Goal: Use online tool/utility

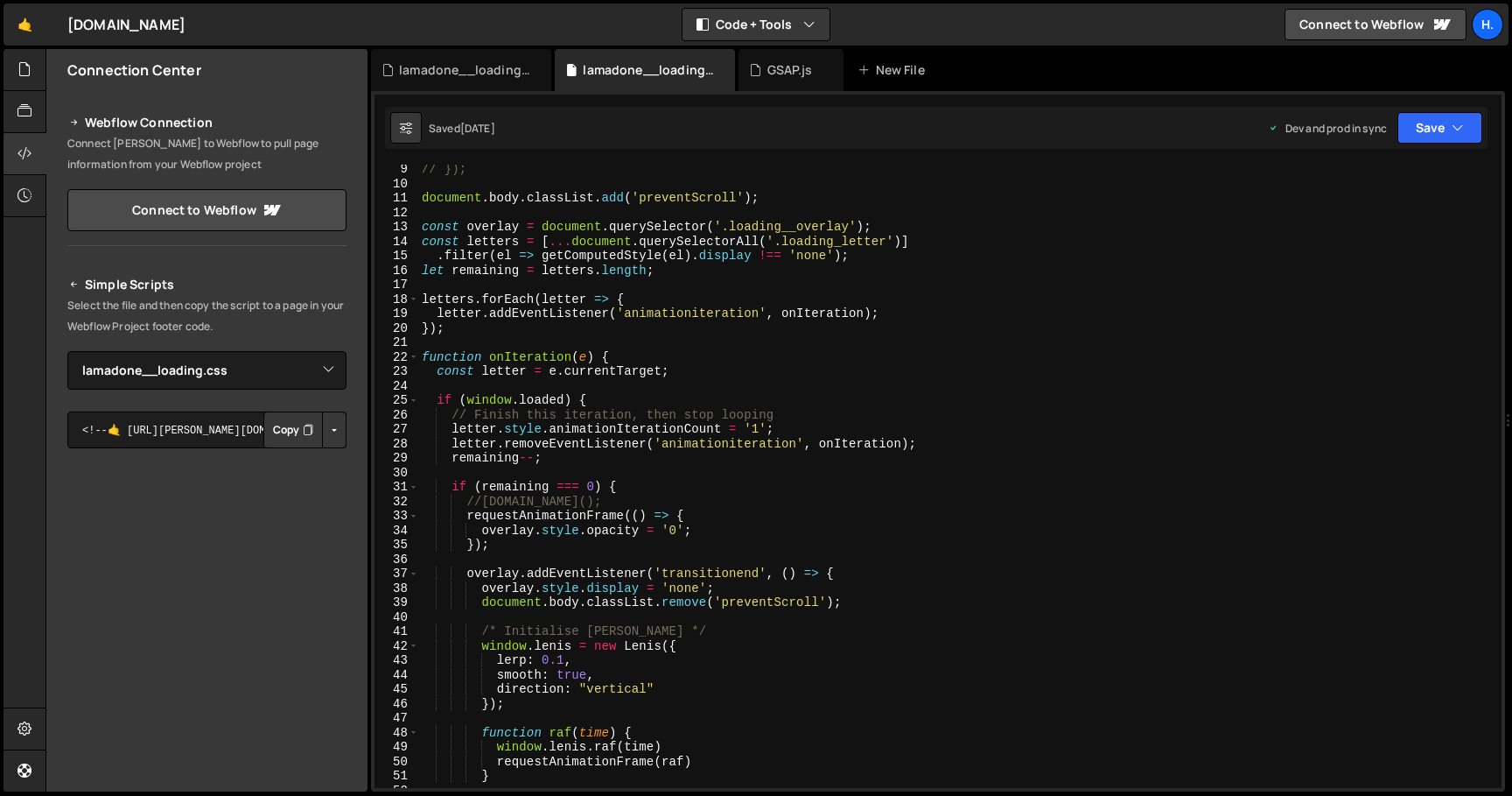
select select "44783"
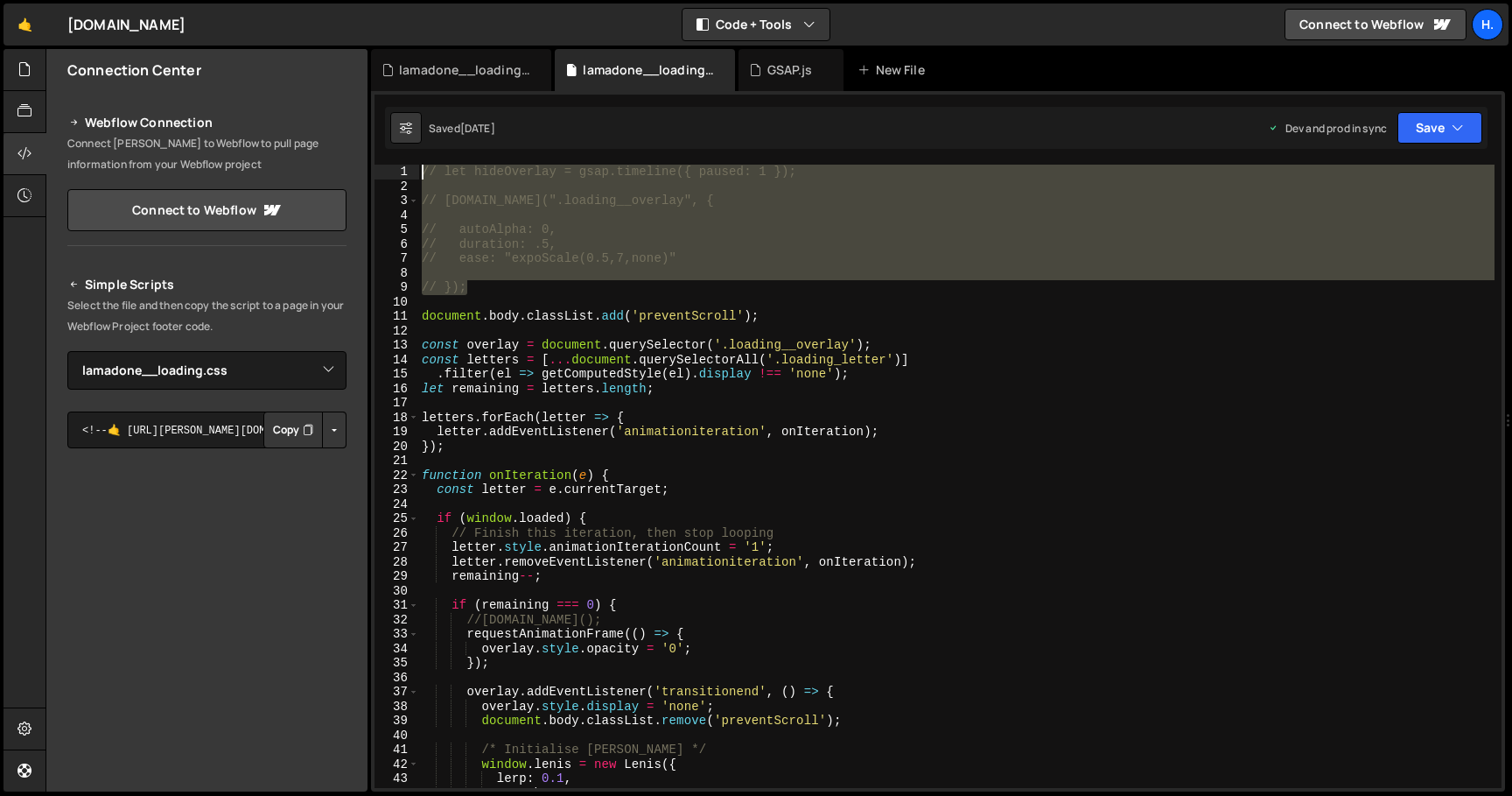
drag, startPoint x: 500, startPoint y: 294, endPoint x: 411, endPoint y: 169, distance: 153.4
click at [411, 169] on div "initScrollbar([PERSON_NAME]); 1 2 3 4 5 6 7 8 9 10 11 12 13 14 15 16 17 18 19 2…" at bounding box center [938, 476] width 1127 height 623
type textarea "// let hideOverlay = gsap.timeline({ paused: 1 });"
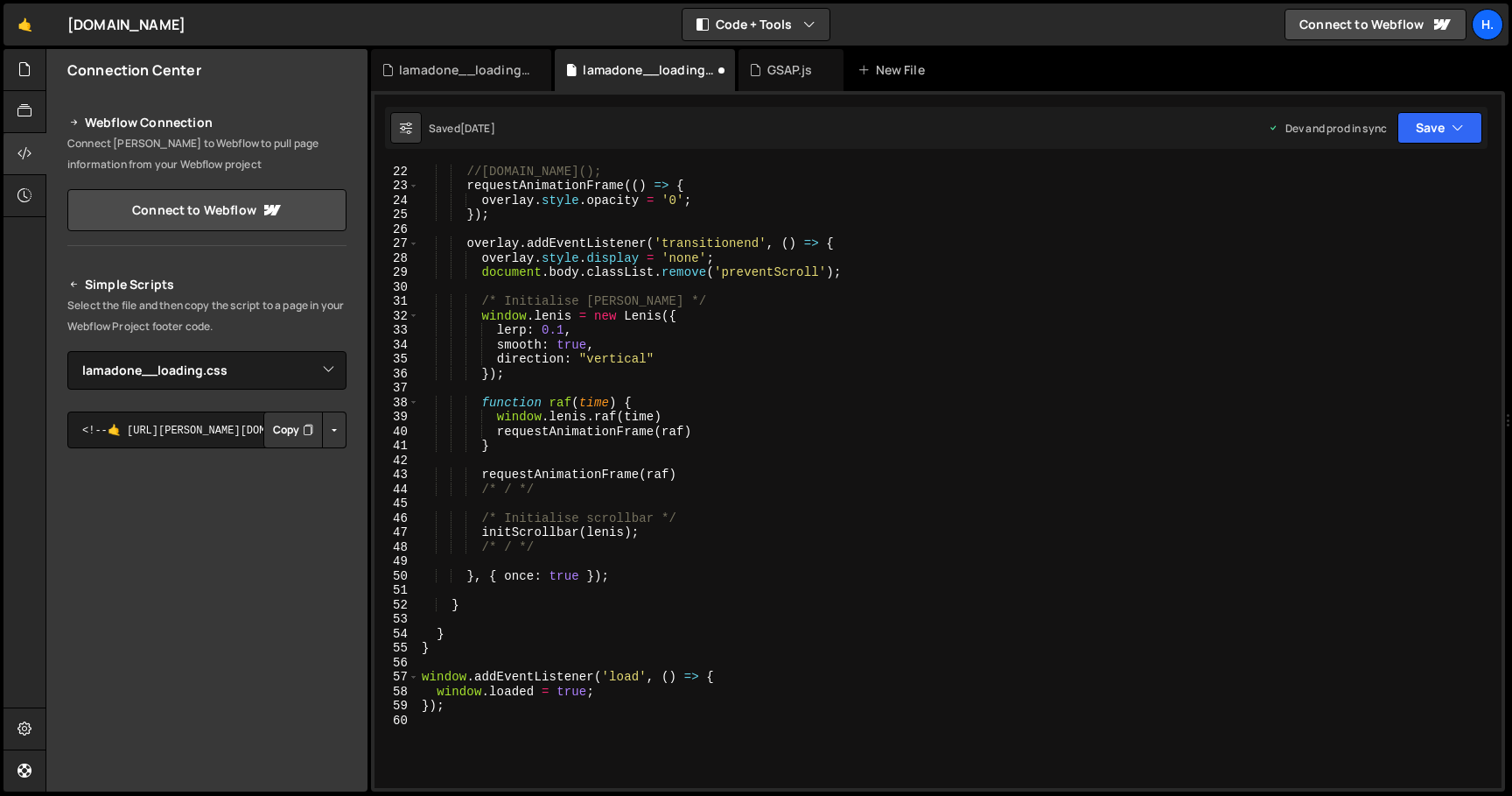
scroll to position [304, 0]
click at [701, 472] on div "//[DOMAIN_NAME](); requestAnimationFrame (( ) => { overlay . style . opacity = …" at bounding box center [957, 490] width 1077 height 652
type textarea "requestAnimationFrame(raf)"
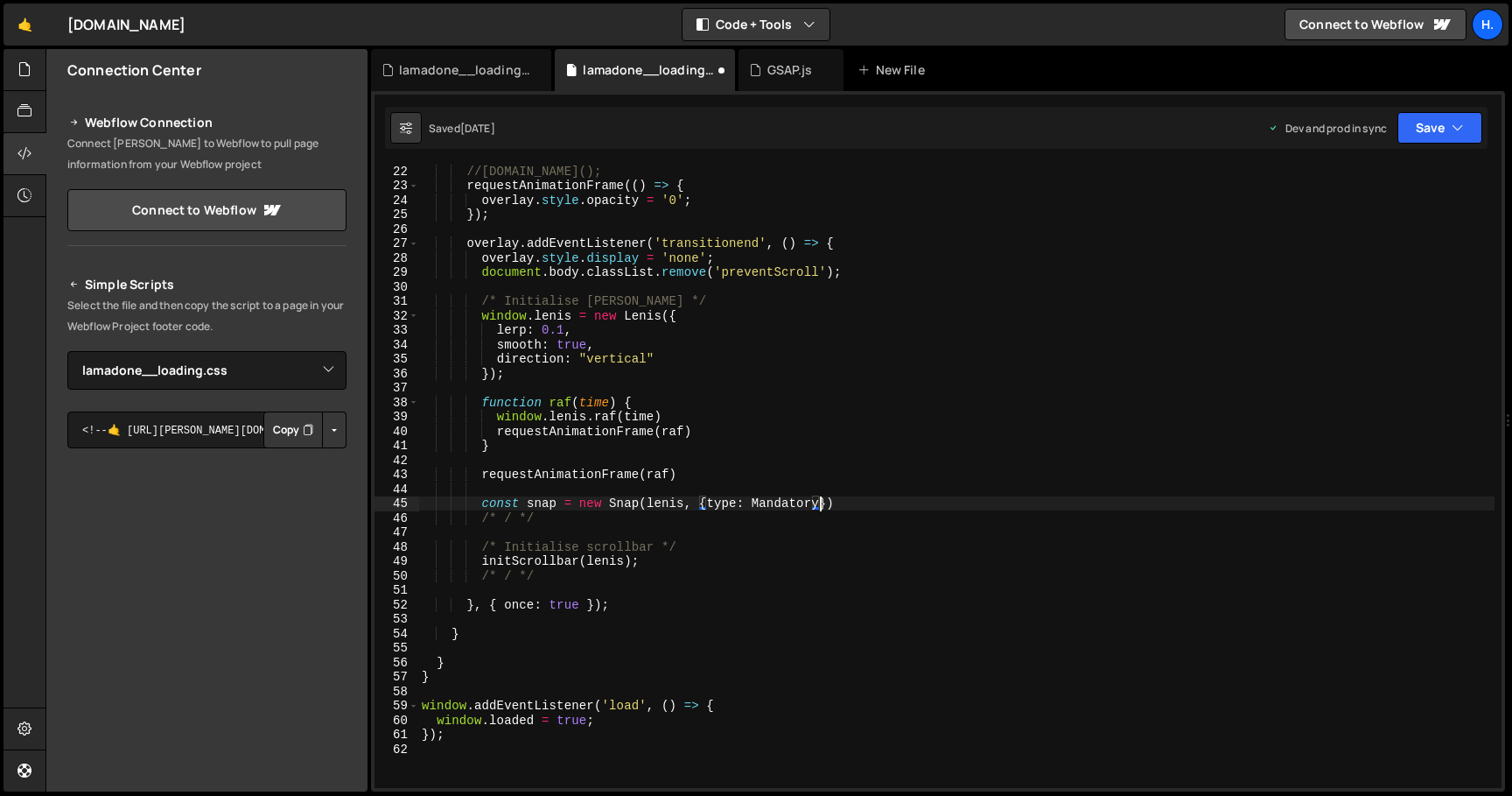
scroll to position [0, 27]
click at [767, 497] on div "//[DOMAIN_NAME](); requestAnimationFrame (( ) => { overlay . style . opacity = …" at bounding box center [957, 490] width 1077 height 652
click at [920, 506] on div "//[DOMAIN_NAME](); requestAnimationFrame (( ) => { overlay . style . opacity = …" at bounding box center [957, 490] width 1077 height 652
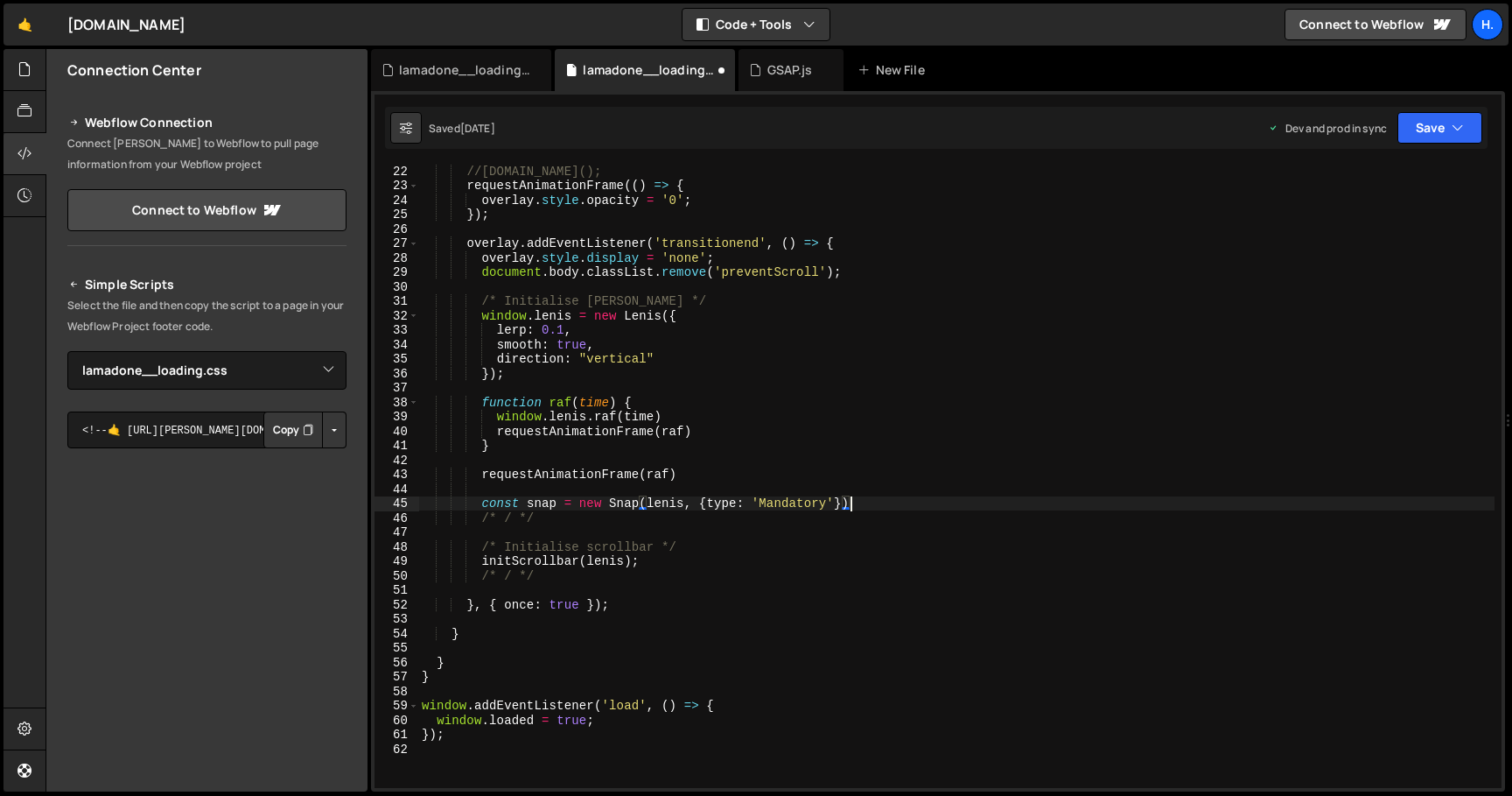
click at [771, 504] on div "//[DOMAIN_NAME](); requestAnimationFrame (( ) => { overlay . style . opacity = …" at bounding box center [957, 490] width 1077 height 652
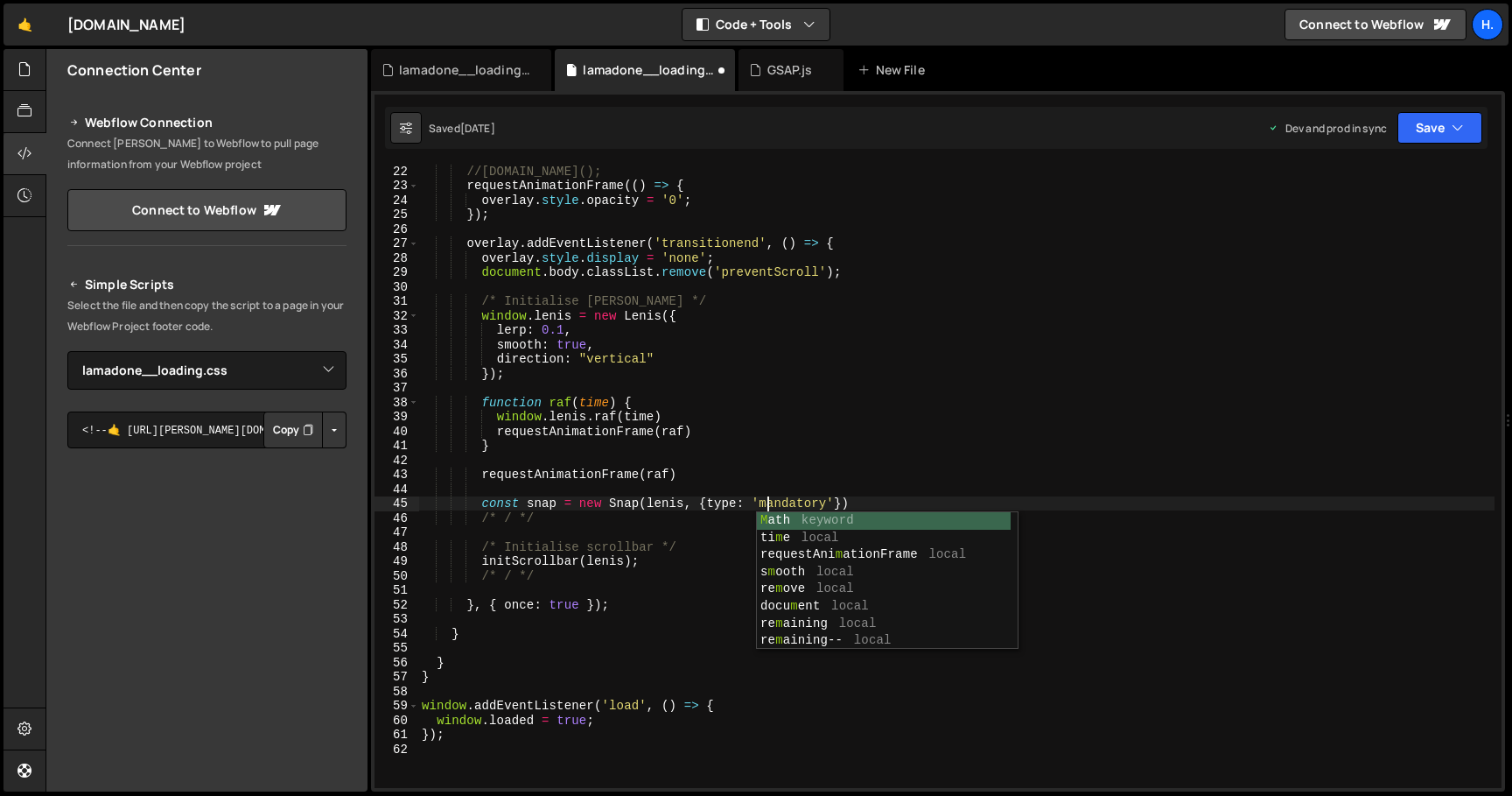
click at [858, 501] on div "//[DOMAIN_NAME](); requestAnimationFrame (( ) => { overlay . style . opacity = …" at bounding box center [957, 490] width 1077 height 652
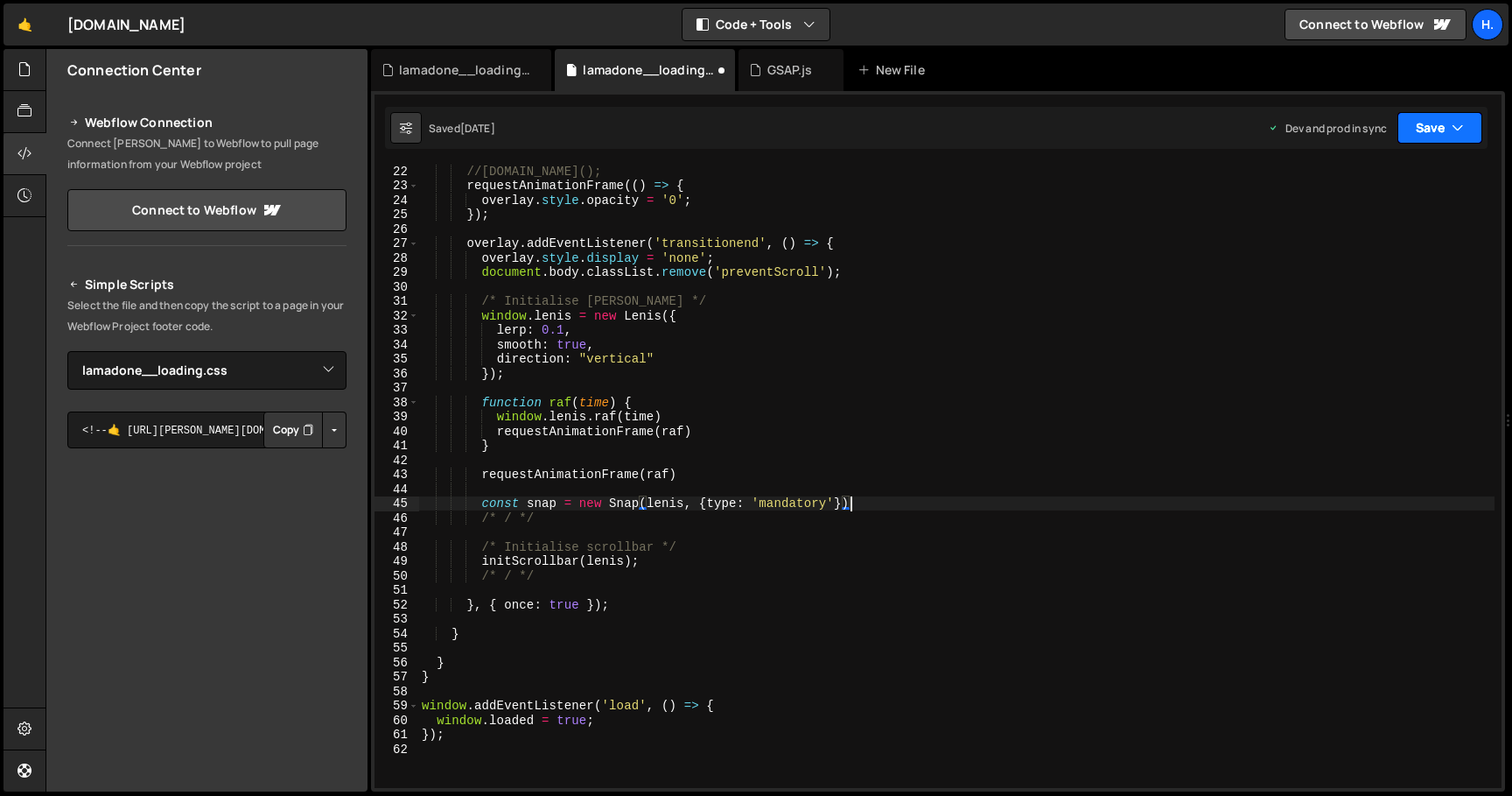
click at [1435, 132] on button "Save" at bounding box center [1440, 128] width 85 height 32
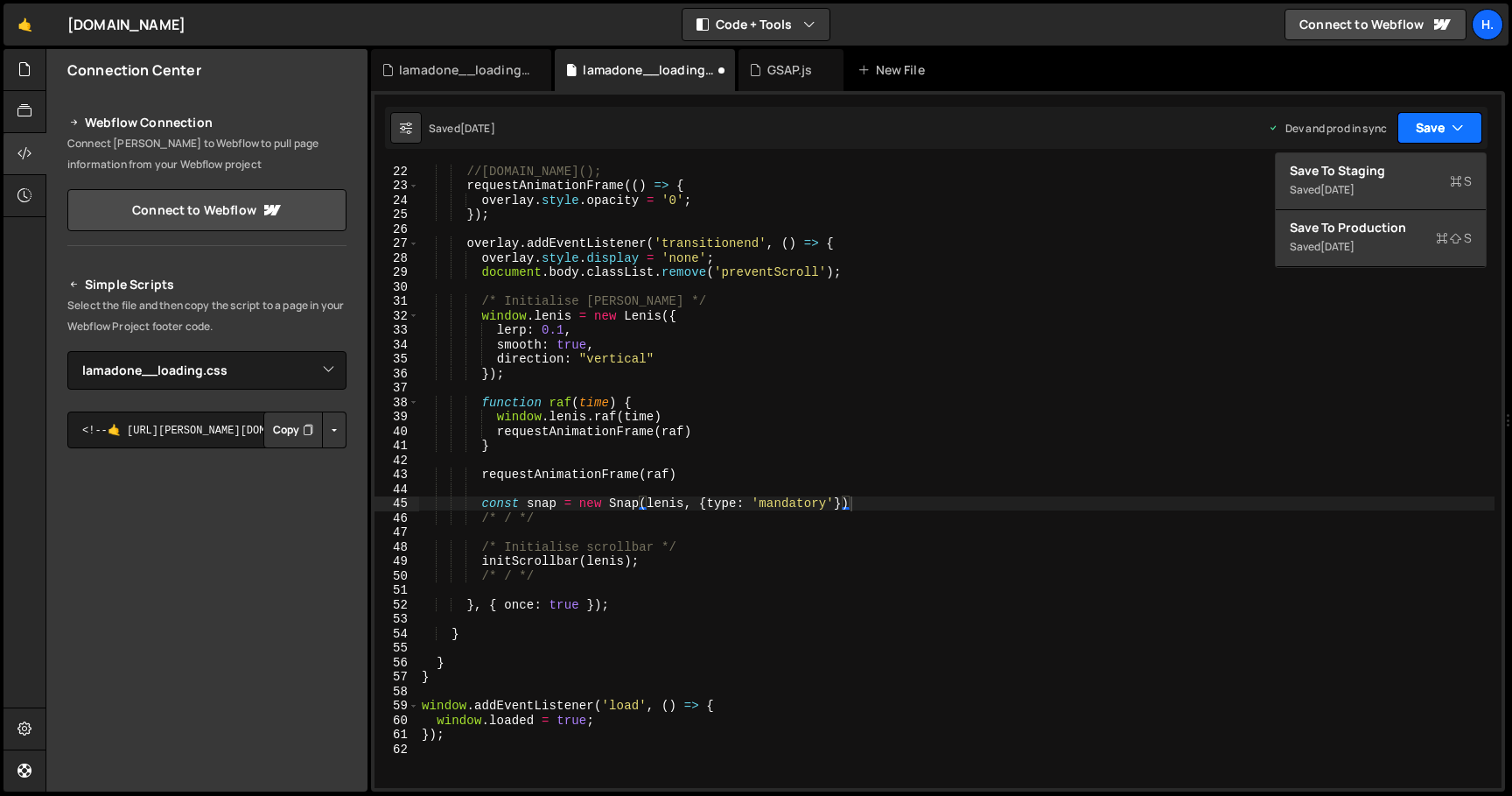
click at [1427, 128] on button "Save" at bounding box center [1440, 128] width 85 height 32
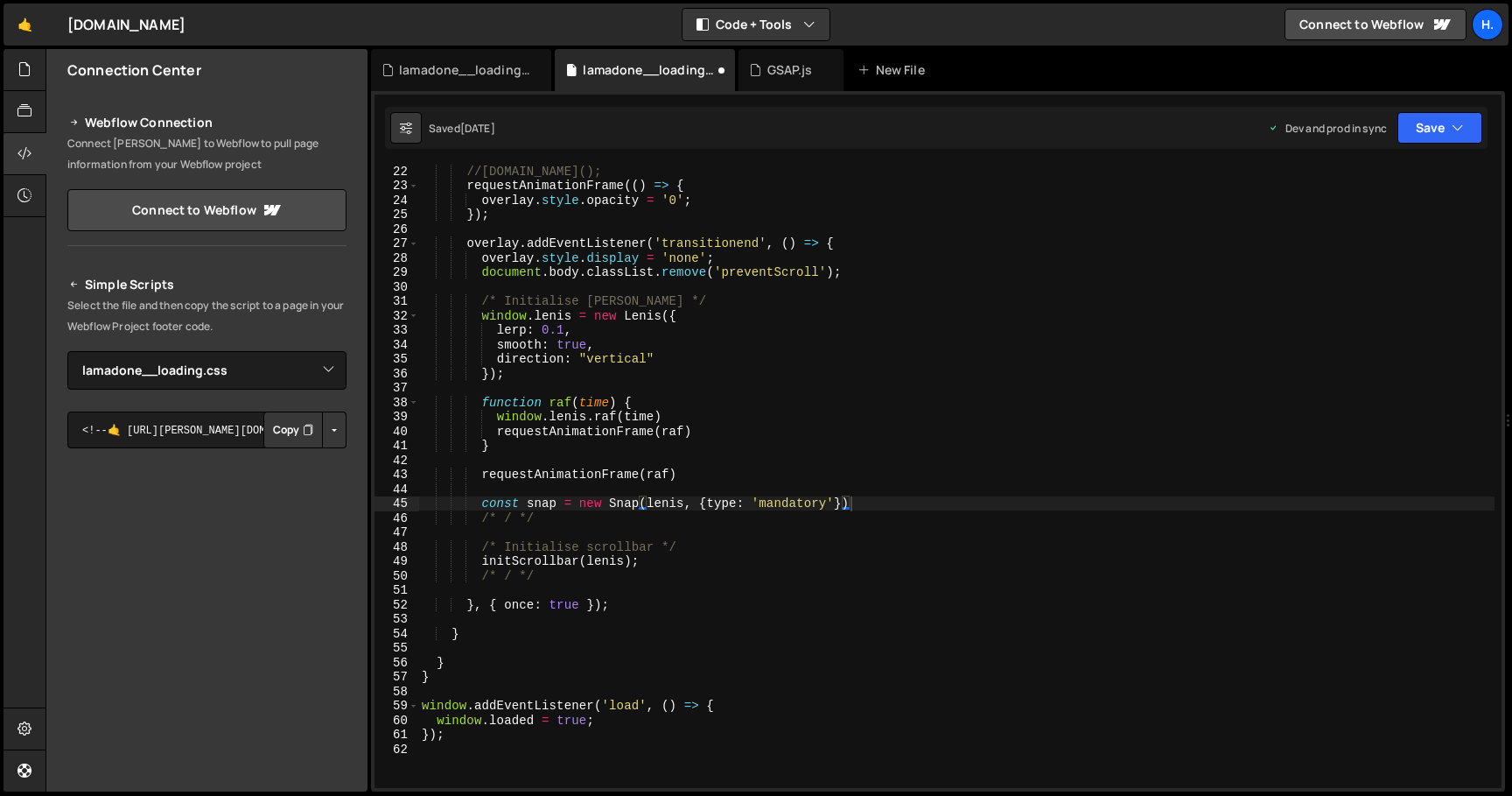
click at [1187, 124] on div "Saved [DATE] Dev and prod in sync Upgrade to Edit Save Save to Staging S Saved …" at bounding box center [936, 128] width 1102 height 42
click at [896, 504] on div "//[DOMAIN_NAME](); requestAnimationFrame (( ) => { overlay . style . opacity = …" at bounding box center [957, 490] width 1077 height 652
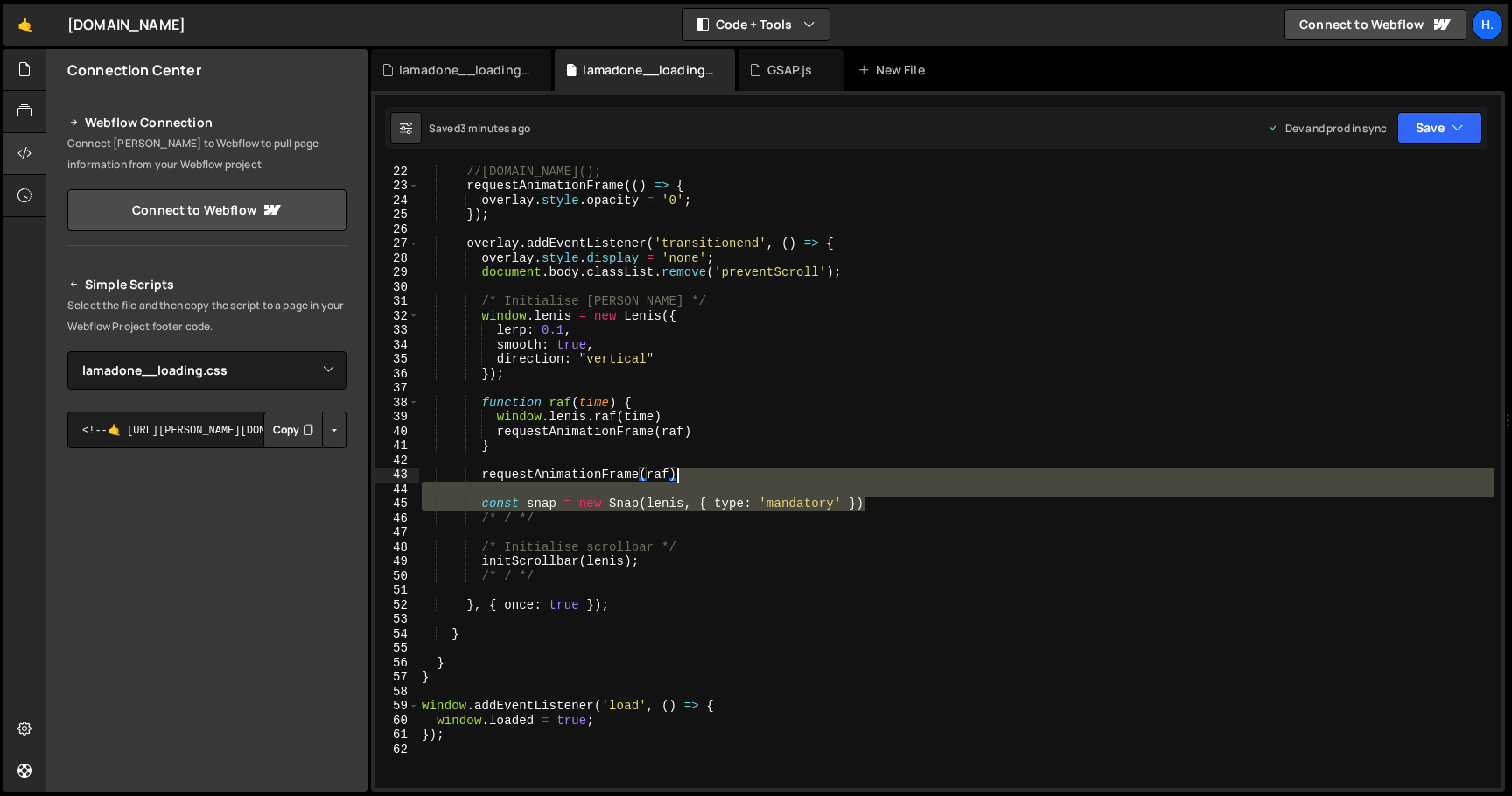
drag, startPoint x: 903, startPoint y: 503, endPoint x: 905, endPoint y: 472, distance: 31.1
click at [905, 472] on div "//[DOMAIN_NAME](); requestAnimationFrame (( ) => { overlay . style . opacity = …" at bounding box center [957, 490] width 1077 height 652
type textarea "requestAnimationFrame(raf)"
